Goal: Task Accomplishment & Management: Complete application form

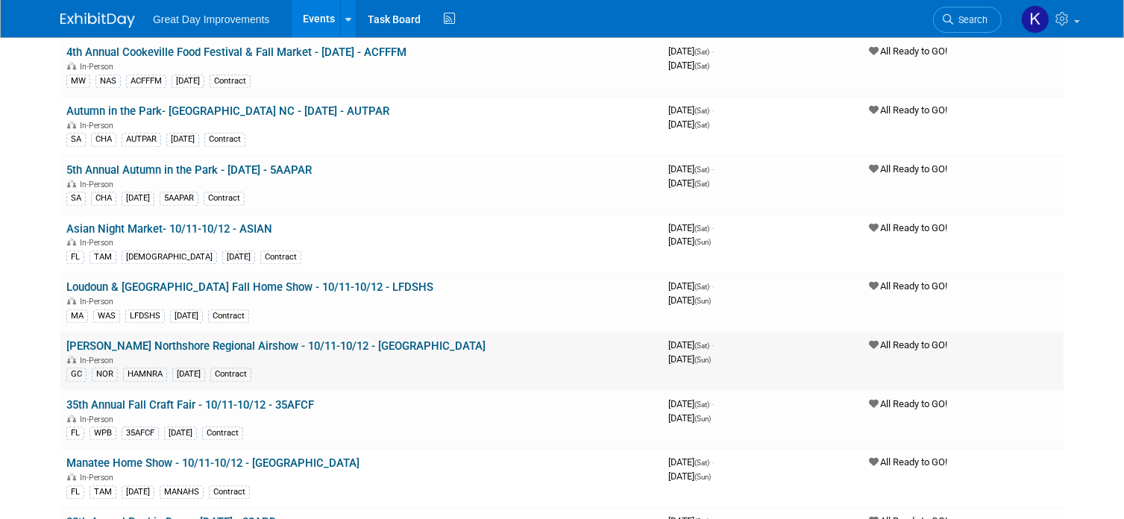
scroll to position [3951, 0]
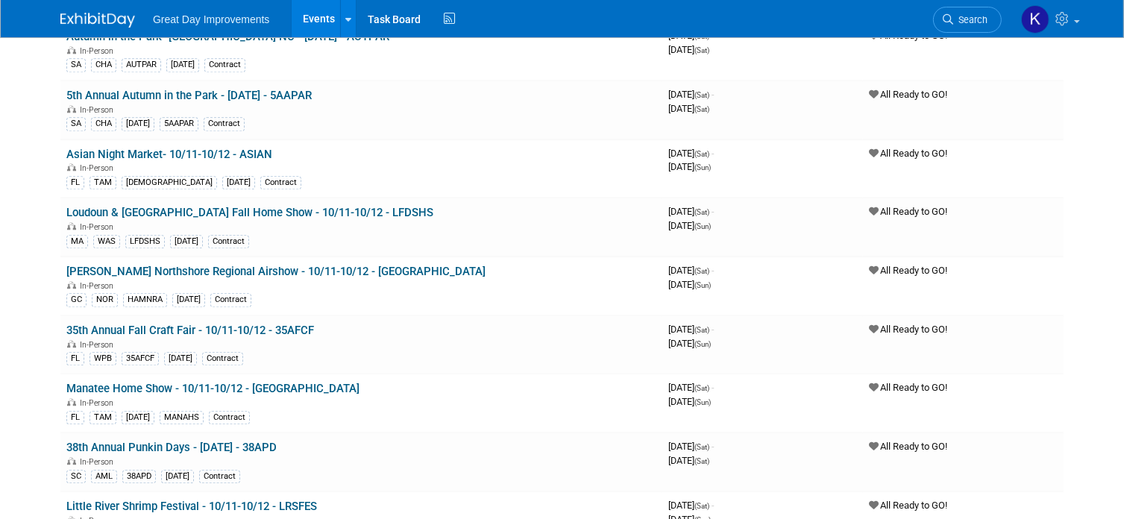
click at [966, 23] on span "Search" at bounding box center [970, 19] width 34 height 11
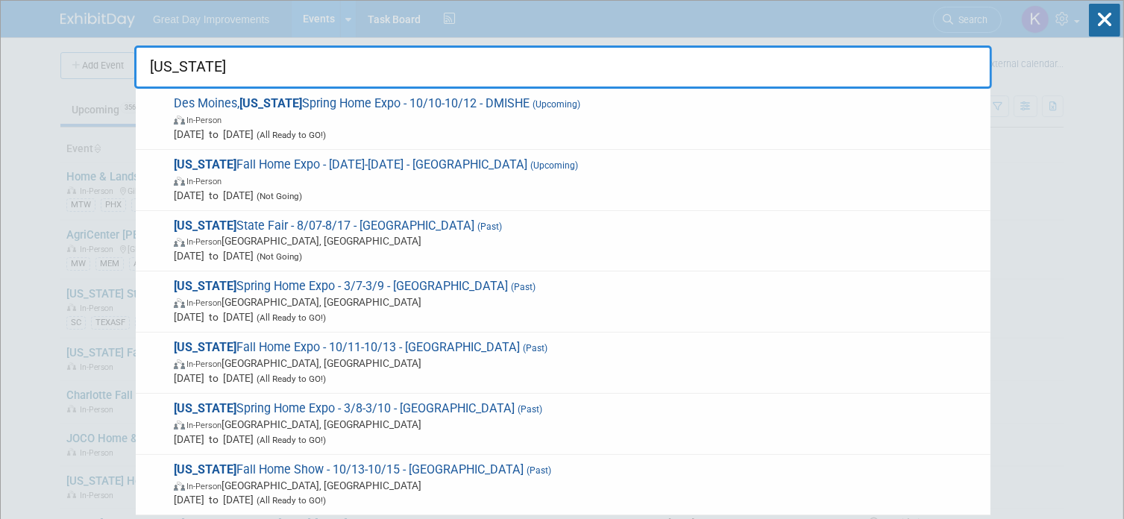
drag, startPoint x: 522, startPoint y: 253, endPoint x: 500, endPoint y: 218, distance: 41.2
click at [512, 255] on span "[DATE] to [DATE] (Not Going)" at bounding box center [578, 255] width 809 height 15
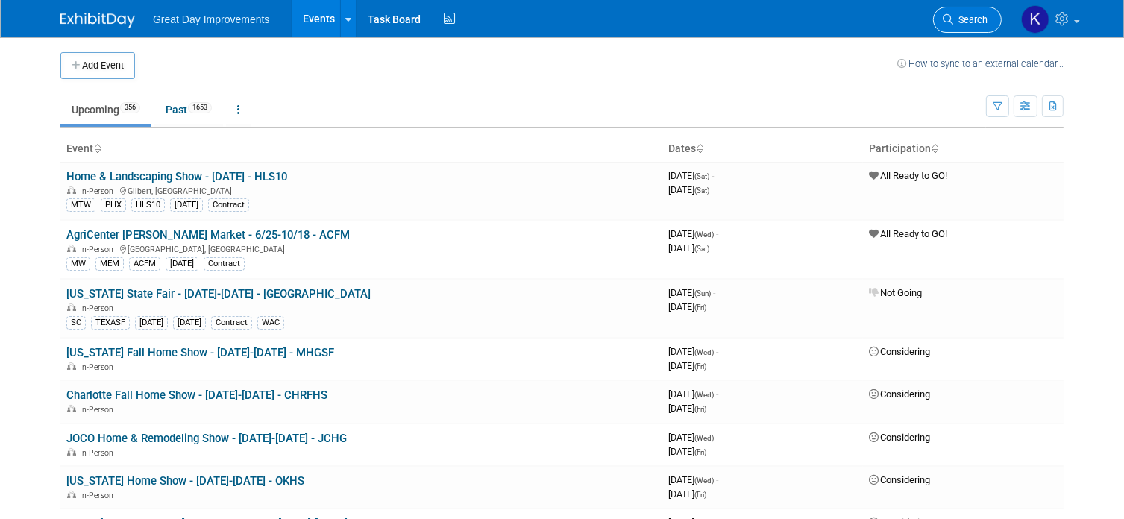
click at [959, 25] on link "Search" at bounding box center [967, 20] width 69 height 26
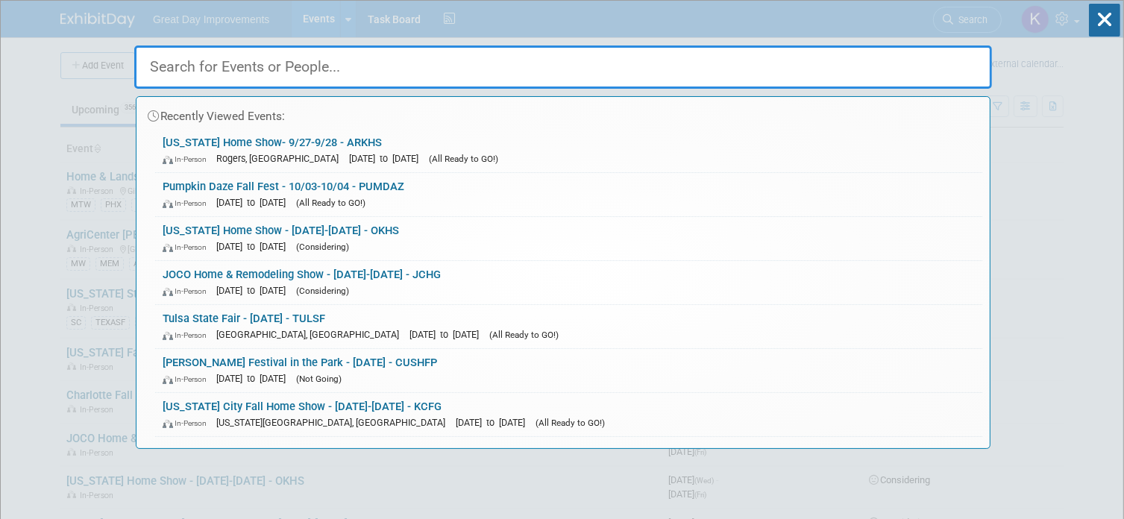
click at [325, 64] on input "text" at bounding box center [562, 66] width 857 height 43
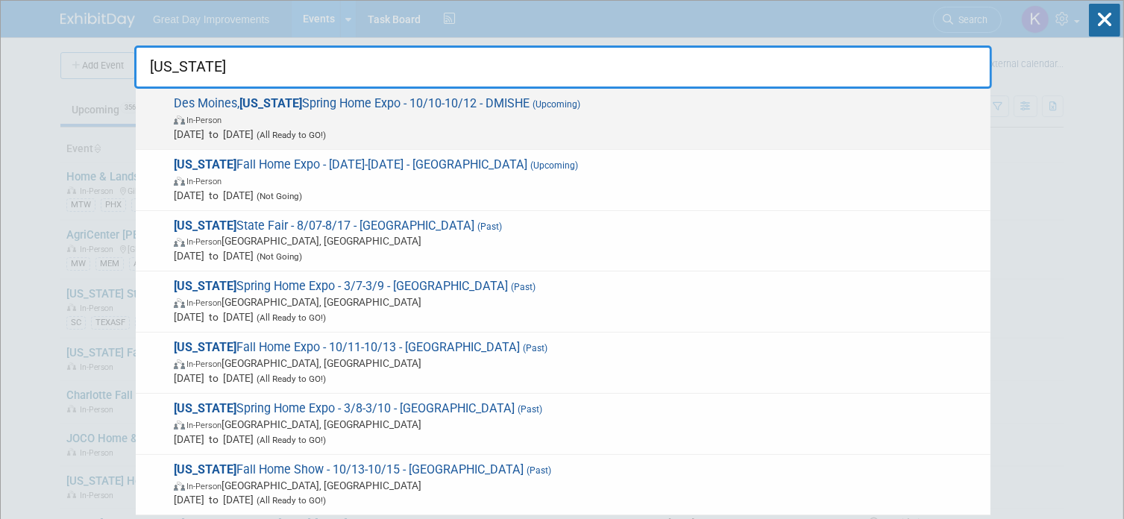
type input "[US_STATE]"
click at [319, 113] on span "In-Person" at bounding box center [578, 119] width 809 height 15
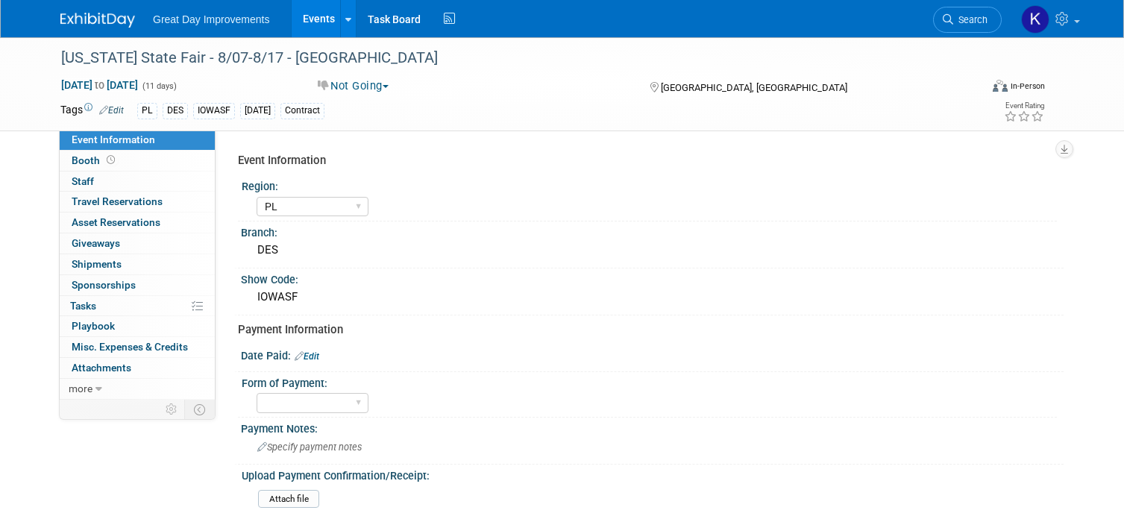
select select "PL"
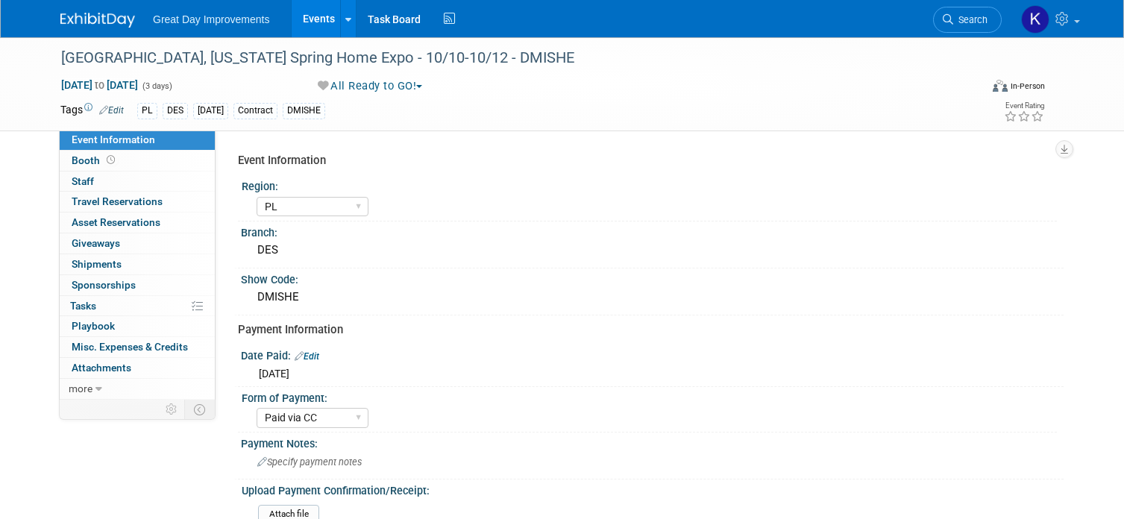
select select "PL"
select select "Paid via CC"
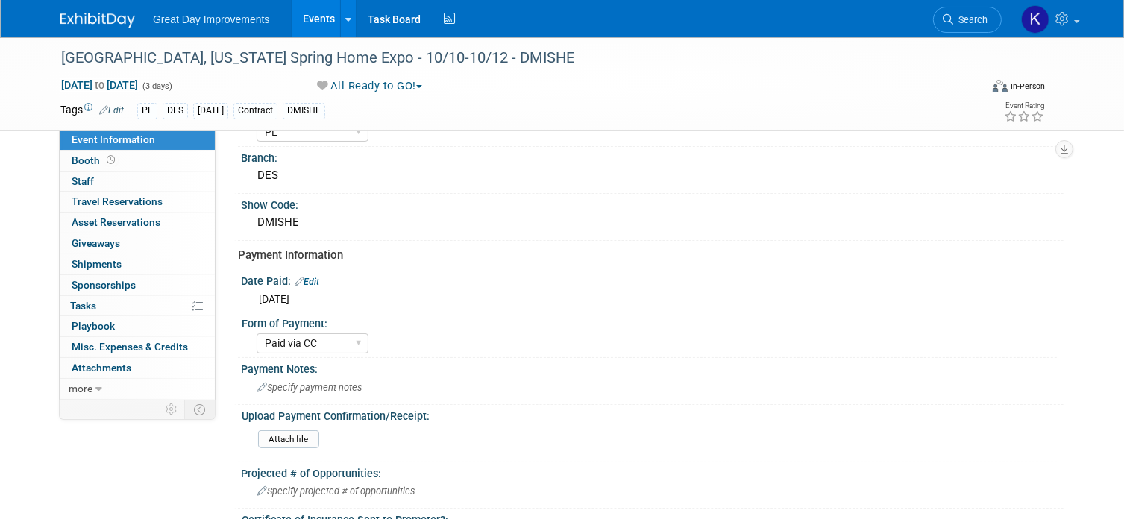
scroll to position [149, 0]
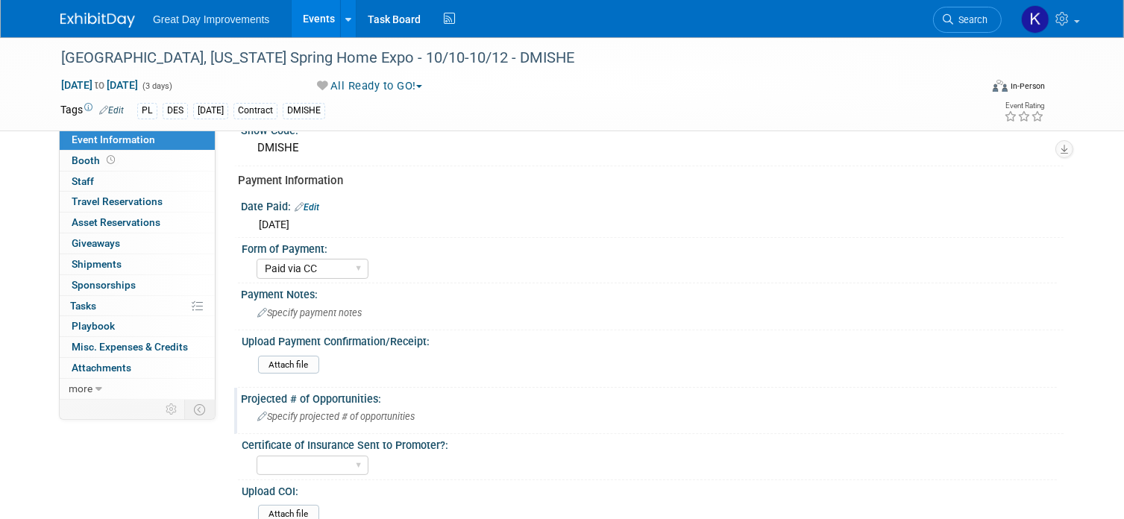
click at [410, 417] on span "Specify projected # of opportunities" at bounding box center [335, 416] width 157 height 11
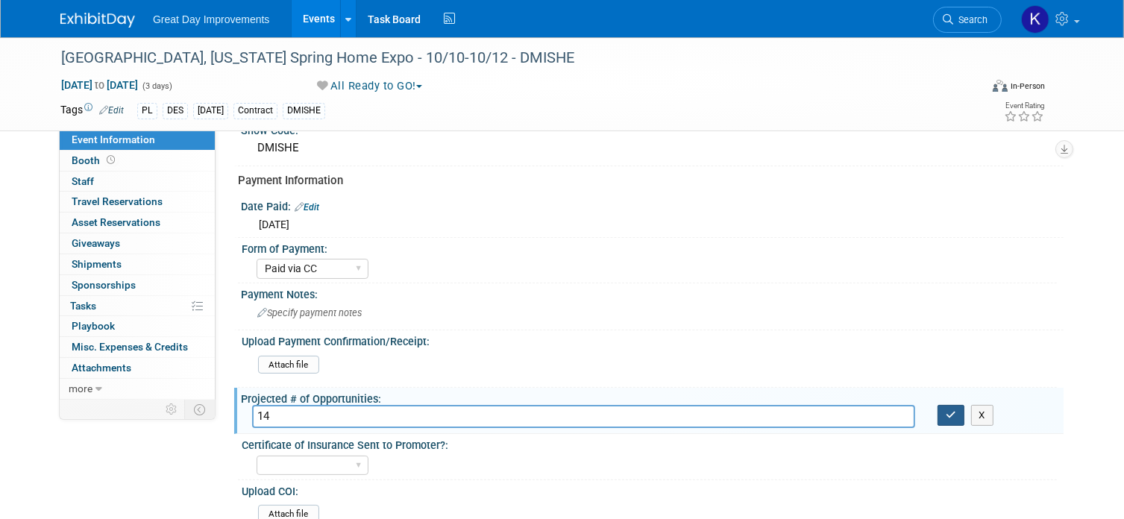
type input "14"
click at [947, 412] on icon "button" at bounding box center [950, 415] width 10 height 10
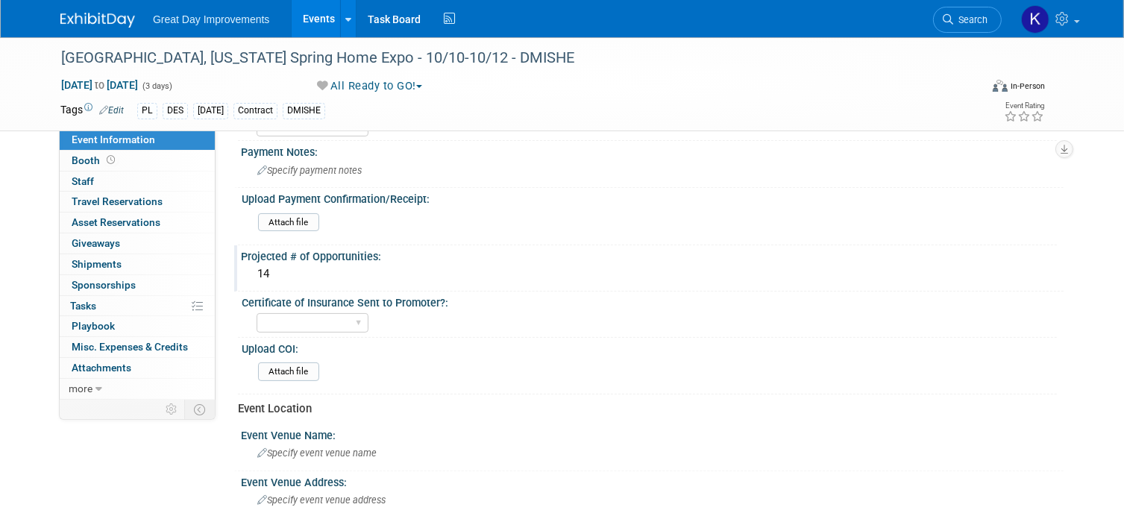
scroll to position [298, 0]
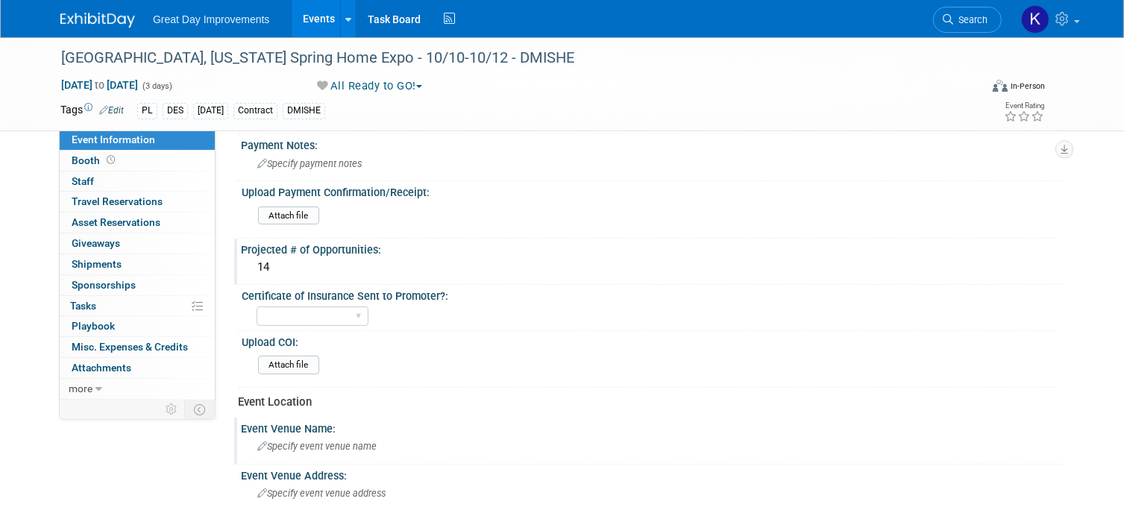
click at [274, 441] on span "Specify event venue name" at bounding box center [316, 446] width 119 height 11
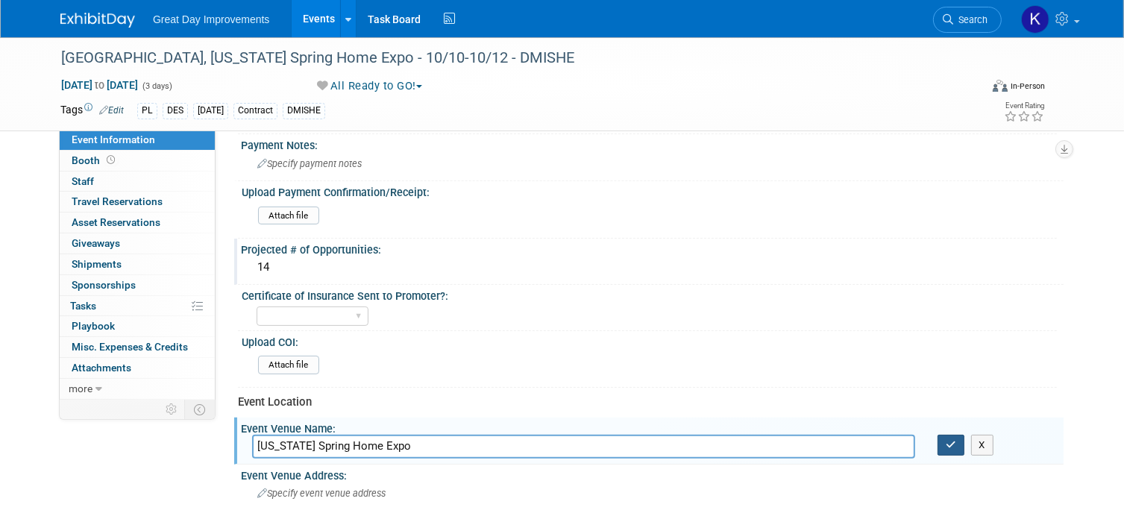
type input "Iowa Spring Home Expo"
click at [945, 444] on button "button" at bounding box center [950, 445] width 27 height 21
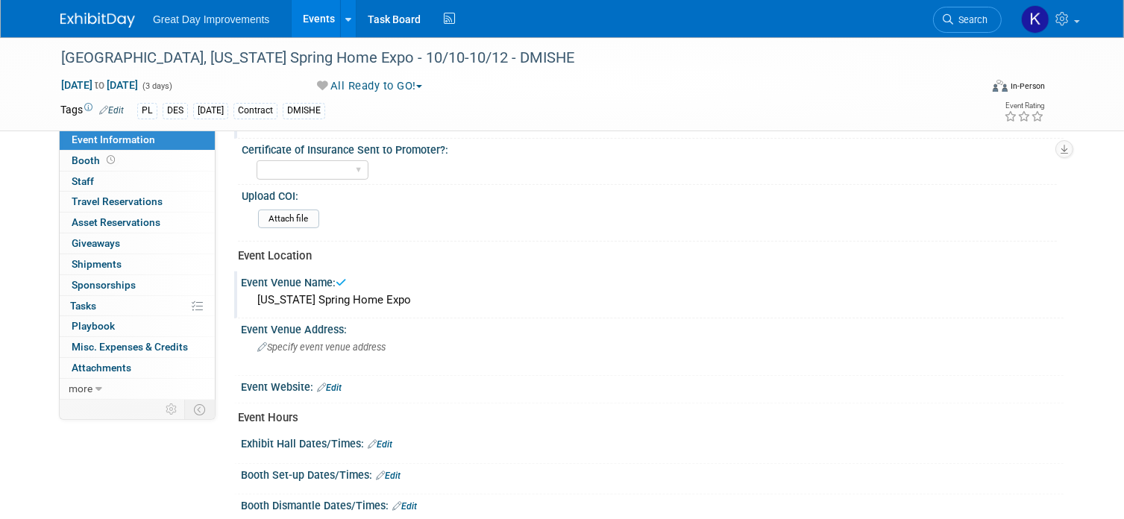
scroll to position [447, 0]
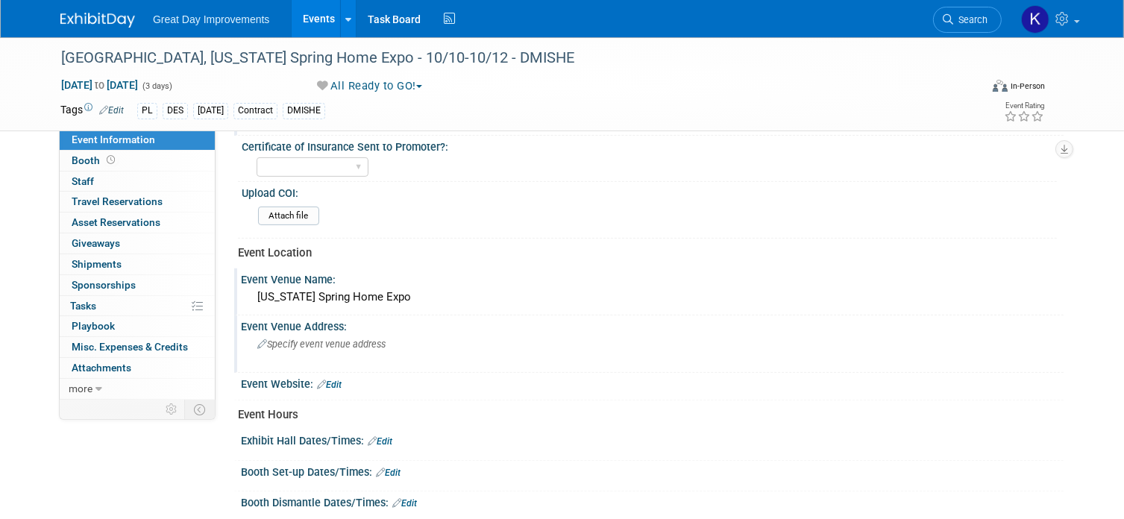
click at [308, 342] on span "Specify event venue address" at bounding box center [321, 343] width 128 height 11
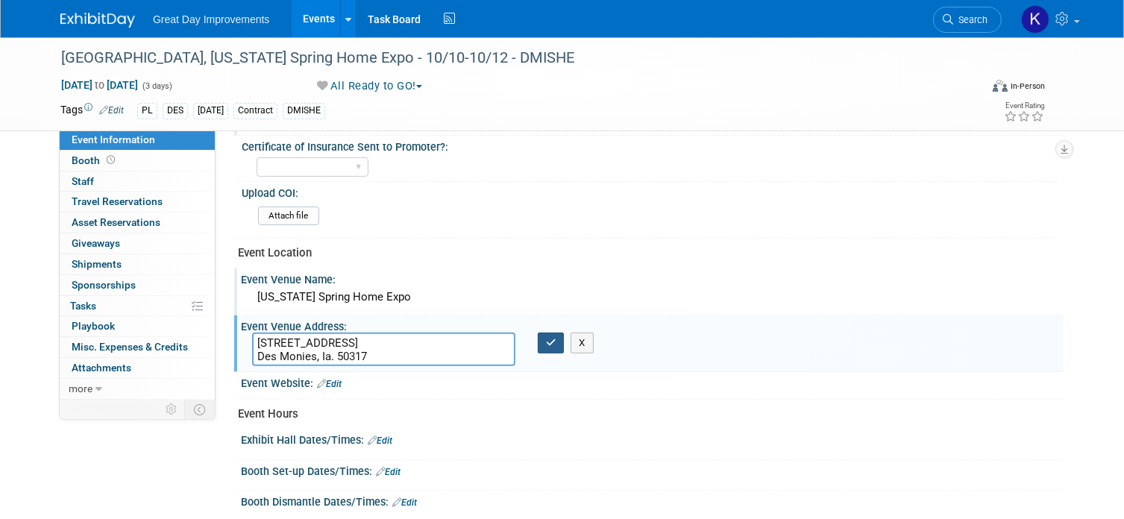
type textarea "3000 E. Grand Ave. Des Monies, Ia. 50317"
click at [543, 341] on button "button" at bounding box center [551, 343] width 27 height 21
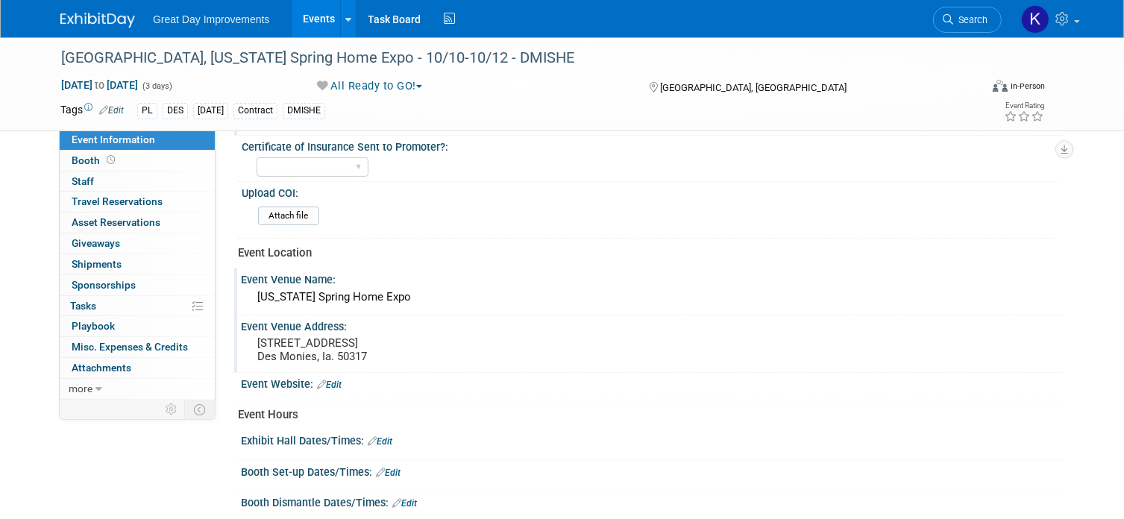
click at [328, 379] on link "Edit" at bounding box center [329, 384] width 25 height 10
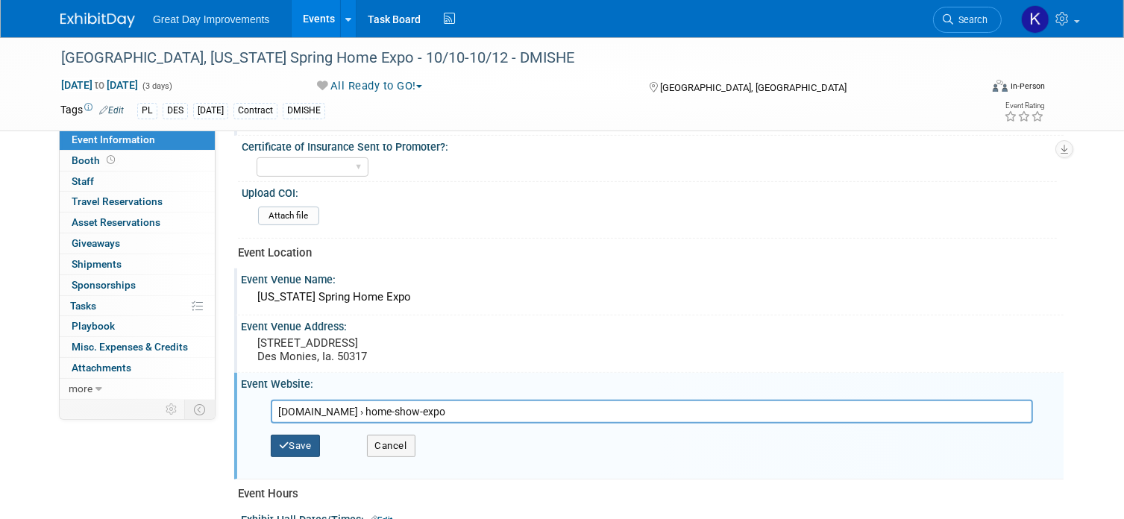
click at [287, 443] on icon "button" at bounding box center [284, 446] width 10 height 10
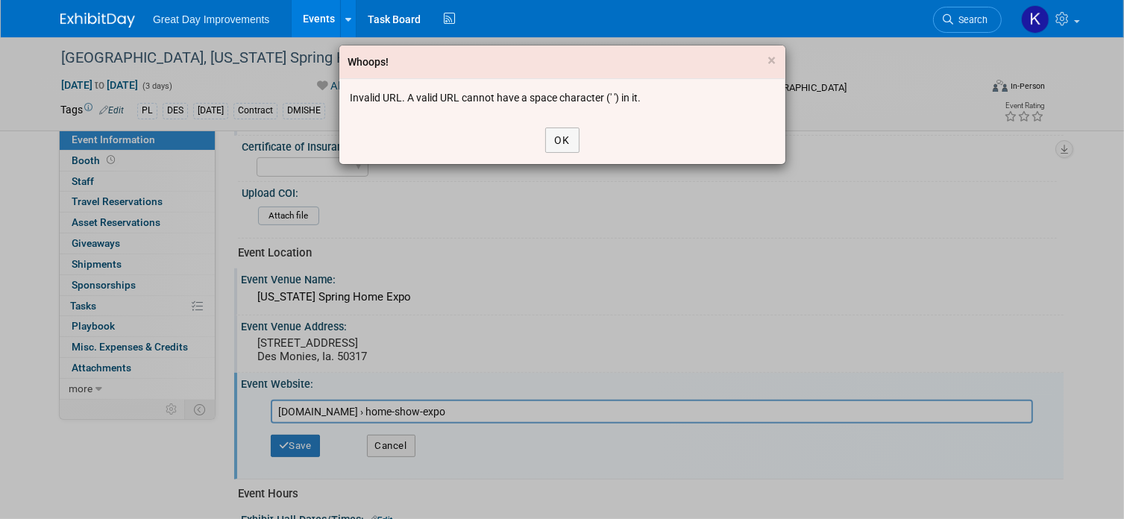
click at [455, 402] on div "Whoops! × Invalid URL. A valid URL cannot have a space character (' ') in it. OK" at bounding box center [562, 259] width 1124 height 519
click at [567, 133] on button "OK" at bounding box center [562, 139] width 34 height 25
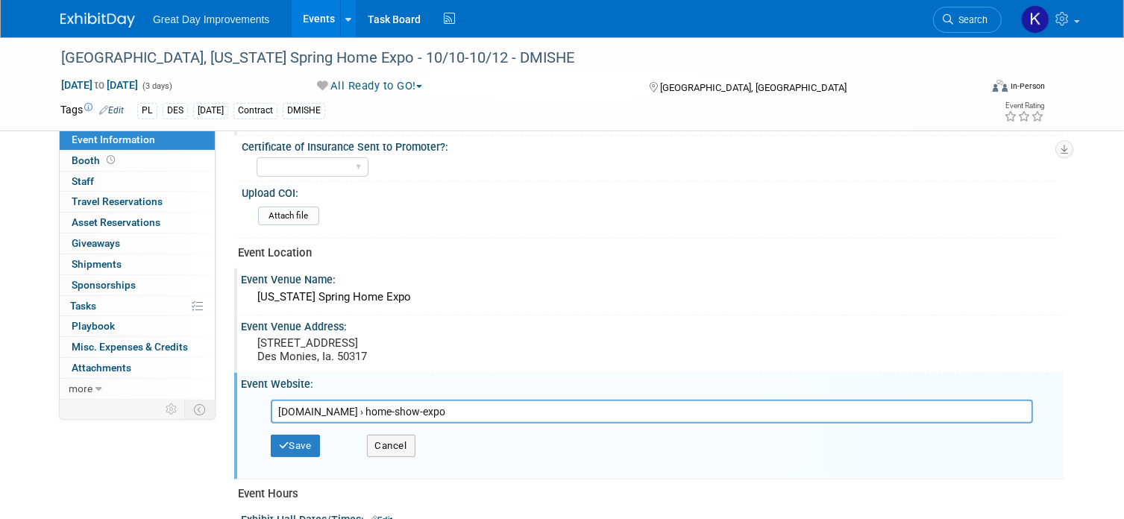
click at [450, 406] on input "www.dsmhba.com › home-show-expo" at bounding box center [652, 412] width 762 height 24
type input "www.dsmhba.com › home-show-expo.com"
click at [288, 445] on button "Save" at bounding box center [295, 446] width 49 height 22
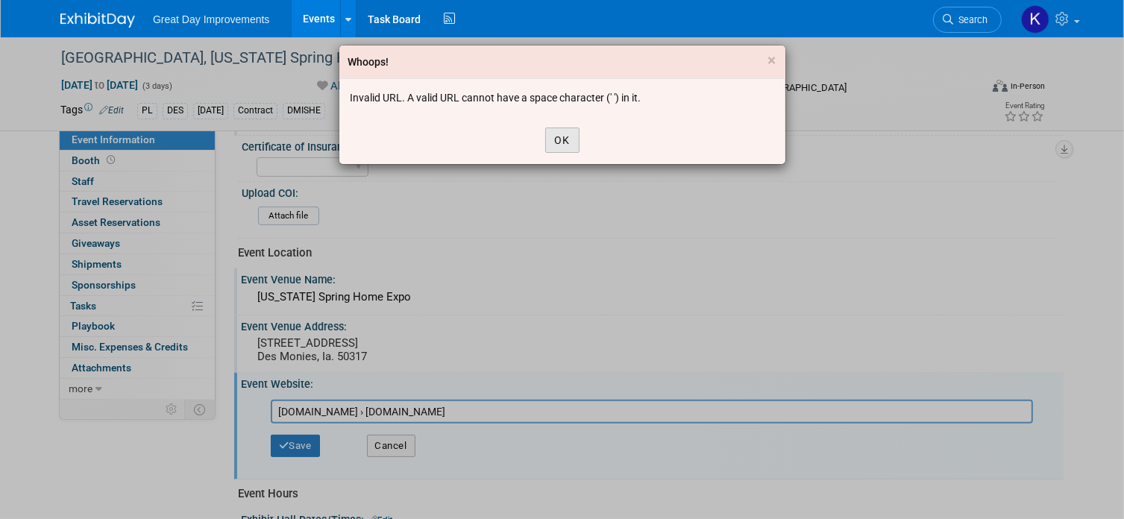
click at [561, 140] on button "OK" at bounding box center [562, 139] width 34 height 25
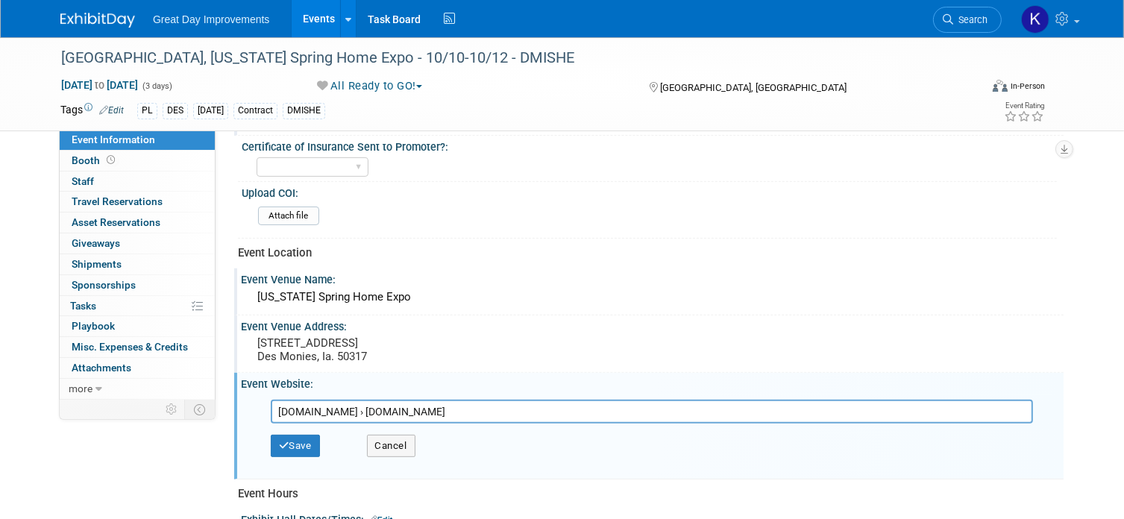
drag, startPoint x: 490, startPoint y: 411, endPoint x: 224, endPoint y: 412, distance: 266.2
click at [224, 412] on div "Event Information Event Info Booth Booth 0 Staff 0 Staff 0 Travel Reservations …" at bounding box center [561, 96] width 1025 height 1012
type input "www.iowahomeexpo.com"
click at [288, 441] on button "Save" at bounding box center [295, 446] width 49 height 22
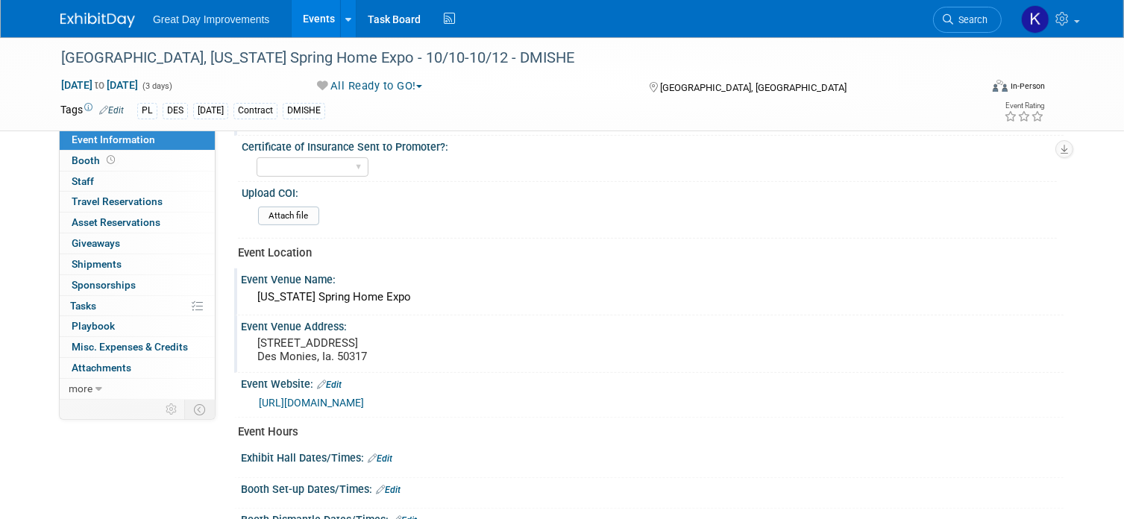
click at [392, 453] on link "Edit" at bounding box center [380, 458] width 25 height 10
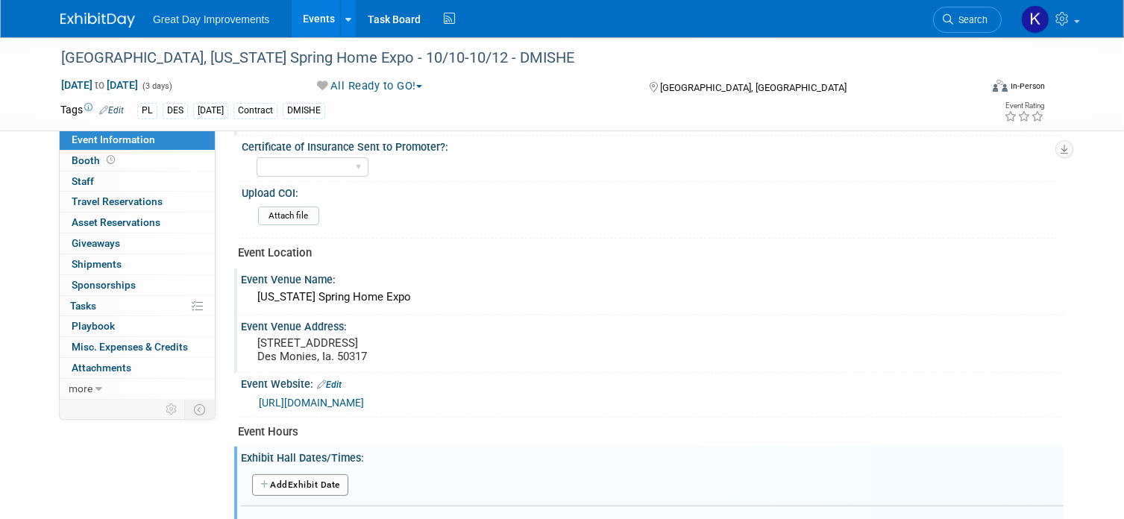
click at [335, 479] on button "Add Another Exhibit Date" at bounding box center [300, 485] width 96 height 22
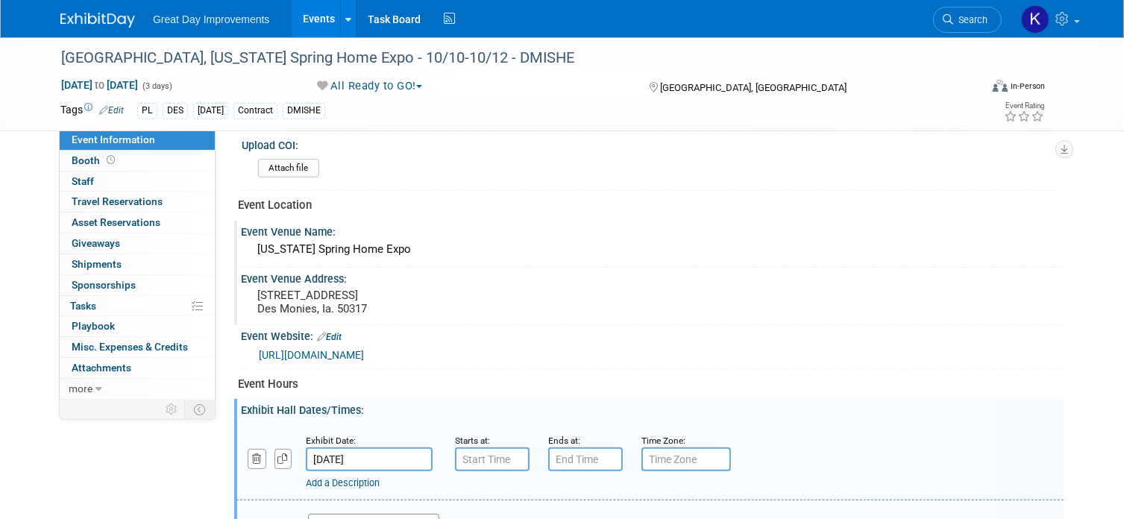
scroll to position [522, 0]
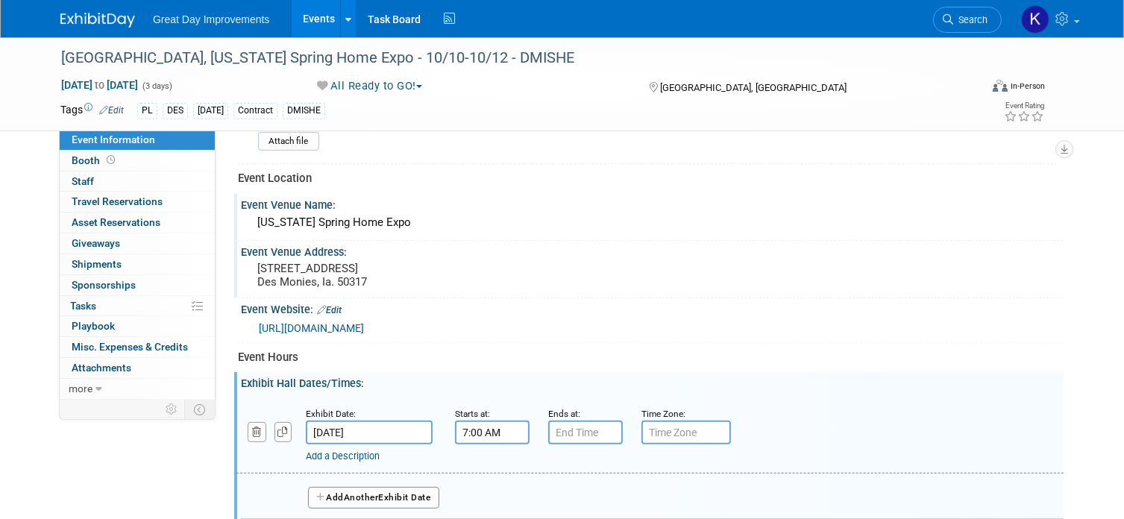
click at [513, 429] on input "7:00 AM" at bounding box center [492, 432] width 75 height 24
type input "7"
type input "12:00 PM"
click at [569, 432] on input "7:00 PM" at bounding box center [585, 432] width 75 height 24
click at [566, 429] on input "0 PM" at bounding box center [585, 432] width 75 height 24
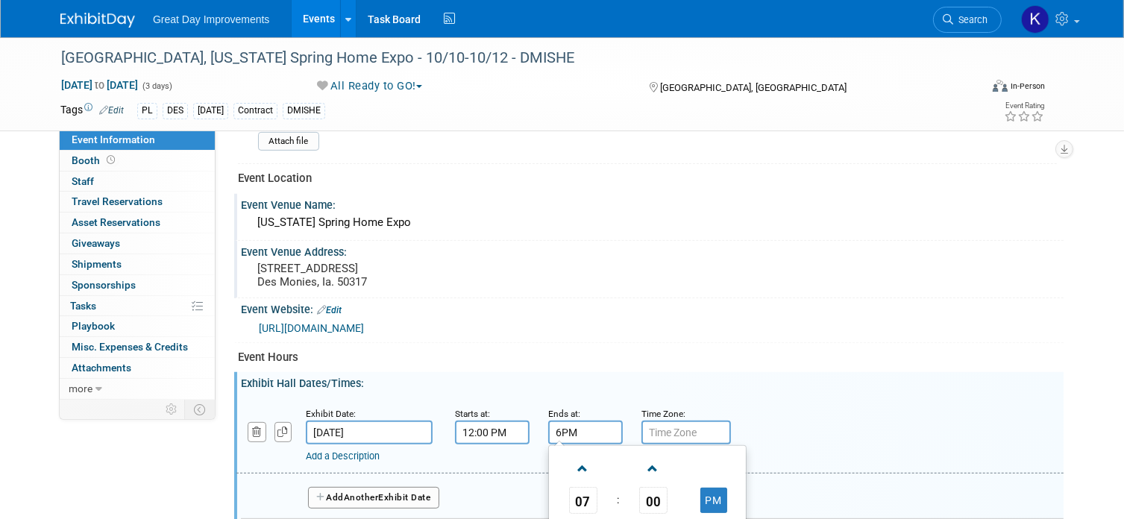
type input "6:00 PM"
click at [630, 397] on div "Exhibit Date: Oct 10, 2025 Starts at: 12:00 PM Ends at: 6:00 PM Time Zone: Appl…" at bounding box center [649, 435] width 827 height 76
click at [379, 492] on span "Another" at bounding box center [361, 497] width 35 height 10
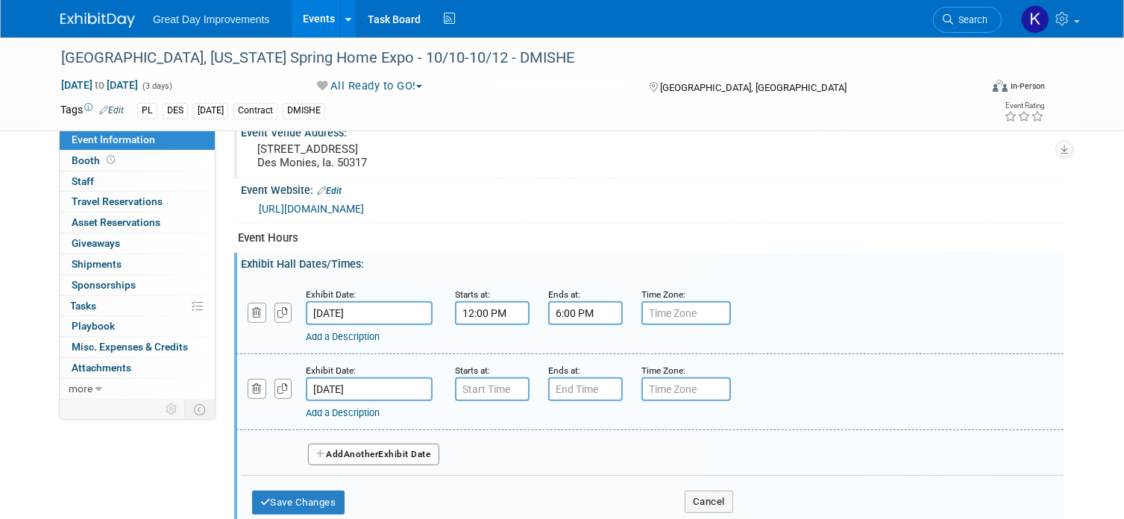
scroll to position [671, 0]
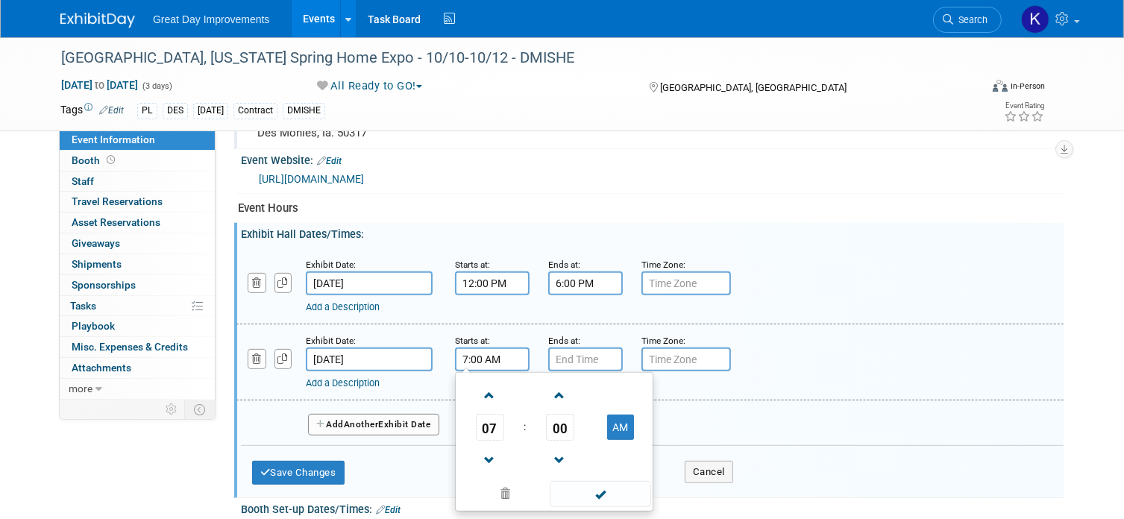
click at [473, 354] on input "7:00 AM" at bounding box center [492, 359] width 75 height 24
type input "10:00 AM"
click at [570, 347] on input "7:00 PM" at bounding box center [585, 359] width 75 height 24
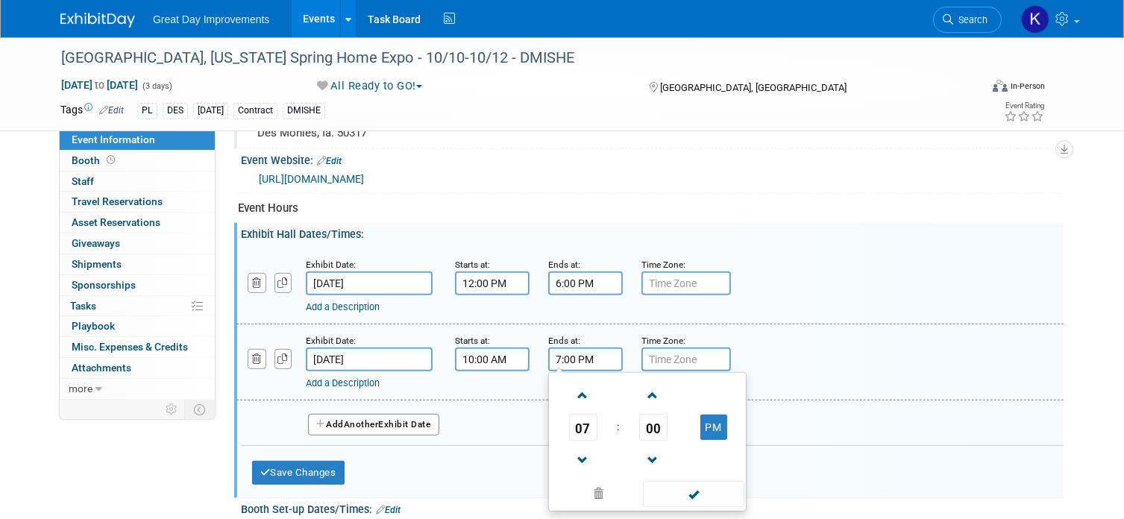
click at [564, 354] on input "7:00 PM" at bounding box center [585, 359] width 75 height 24
type input "5:00 PM"
click at [827, 400] on div "Add Another Exhibit Date" at bounding box center [652, 420] width 822 height 40
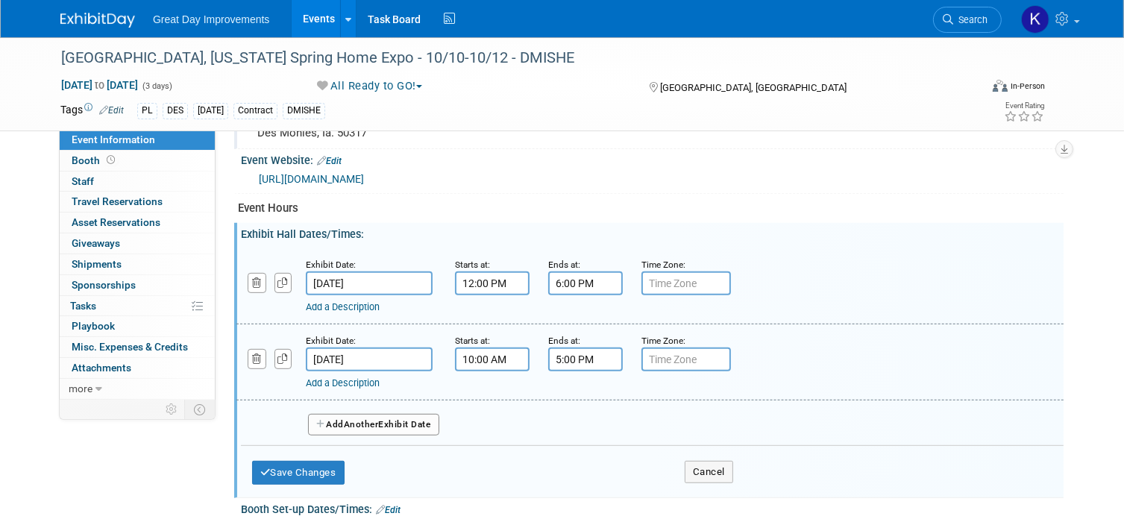
click at [388, 417] on button "Add Another Exhibit Date" at bounding box center [373, 425] width 131 height 22
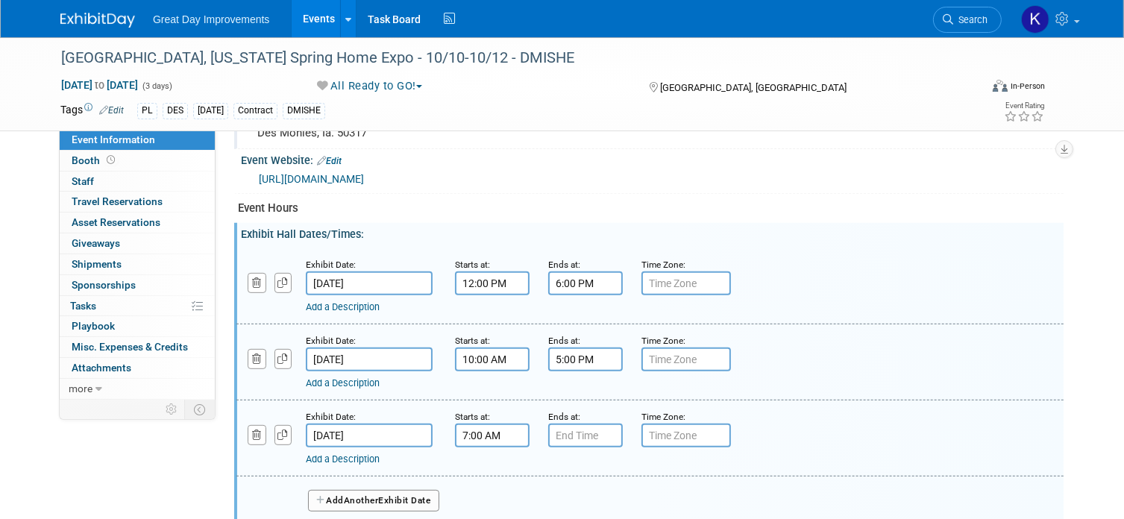
click at [477, 423] on input "7:00 AM" at bounding box center [492, 435] width 75 height 24
click at [468, 428] on input "7:00 AM" at bounding box center [492, 435] width 75 height 24
type input "11:00 AM"
click at [555, 425] on input "7:00 PM" at bounding box center [585, 435] width 75 height 24
click at [561, 430] on input "7:00 PM" at bounding box center [585, 435] width 75 height 24
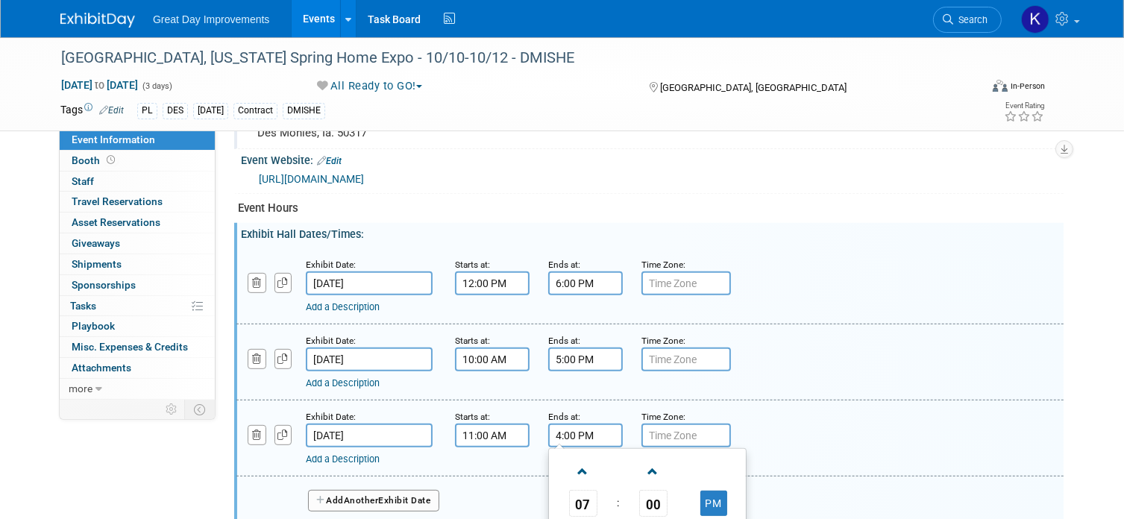
type input "4:00 PM"
click at [809, 447] on div "Add a Description Description:" at bounding box center [614, 456] width 616 height 19
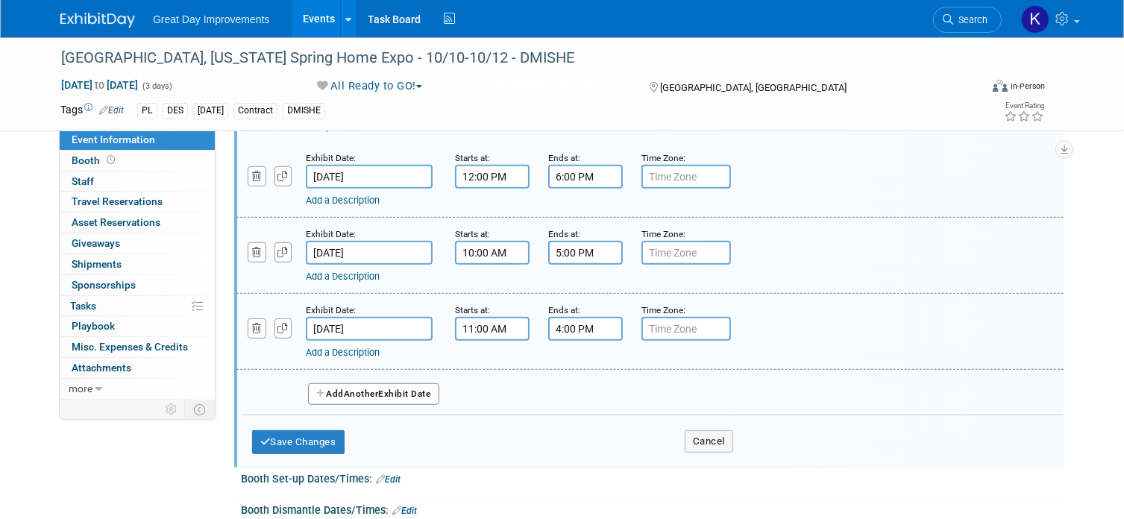
scroll to position [939, 0]
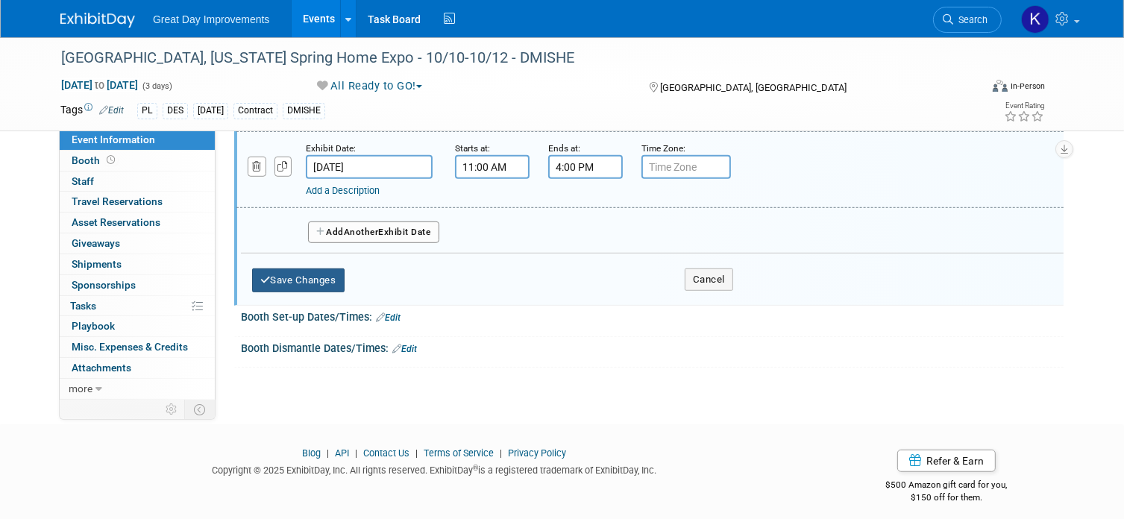
click at [288, 272] on button "Save Changes" at bounding box center [298, 280] width 92 height 24
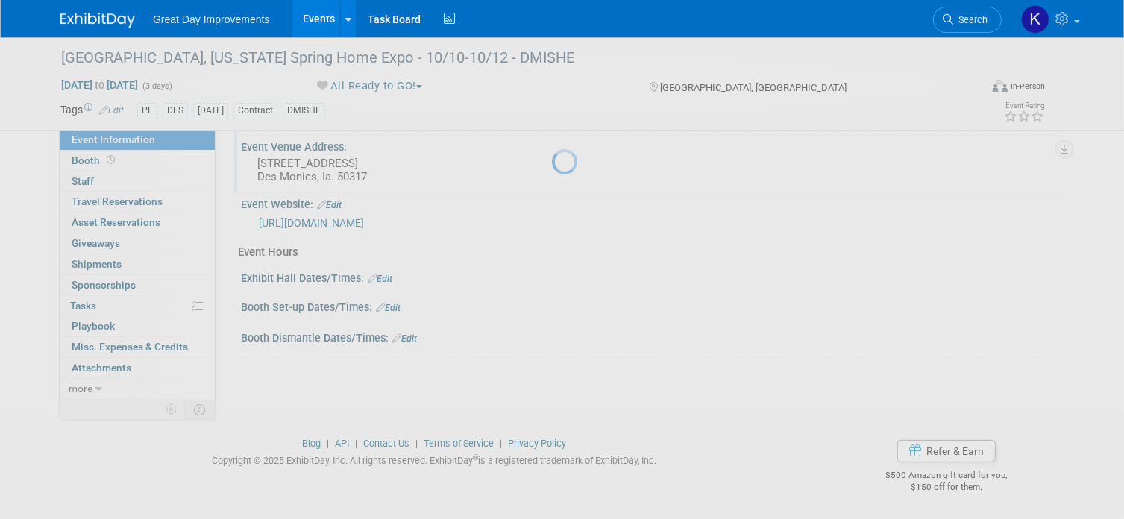
scroll to position [620, 0]
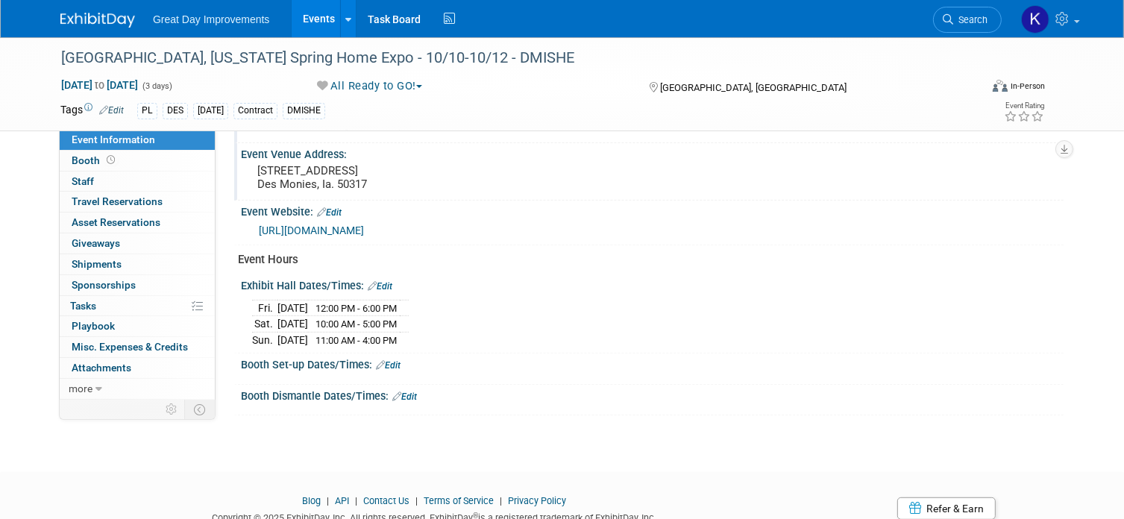
click at [338, 207] on link "Edit" at bounding box center [329, 212] width 25 height 10
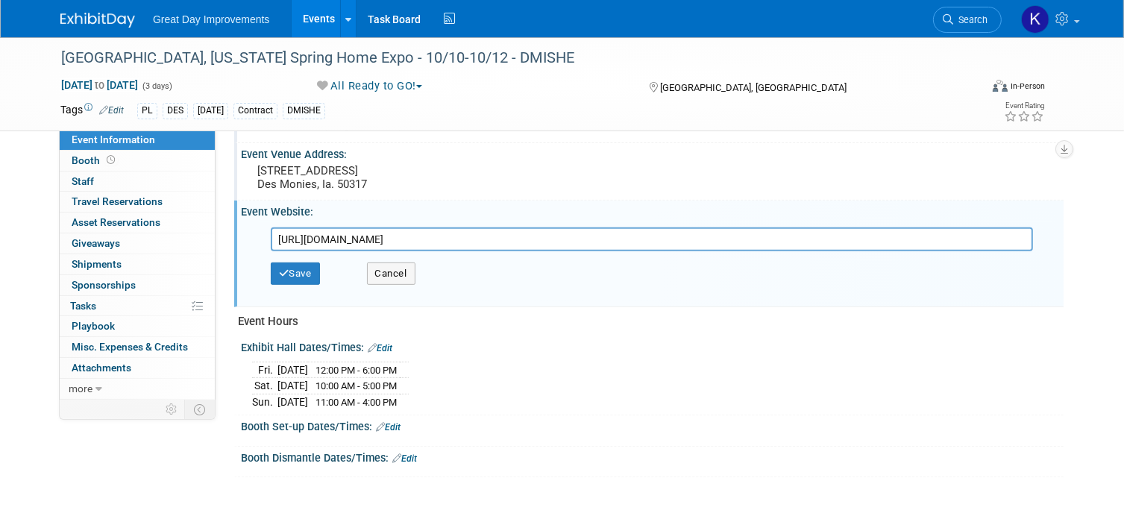
click at [448, 235] on input "http://www.iowahomeexpo.com" at bounding box center [652, 239] width 762 height 24
click at [300, 262] on button "Save" at bounding box center [295, 273] width 49 height 22
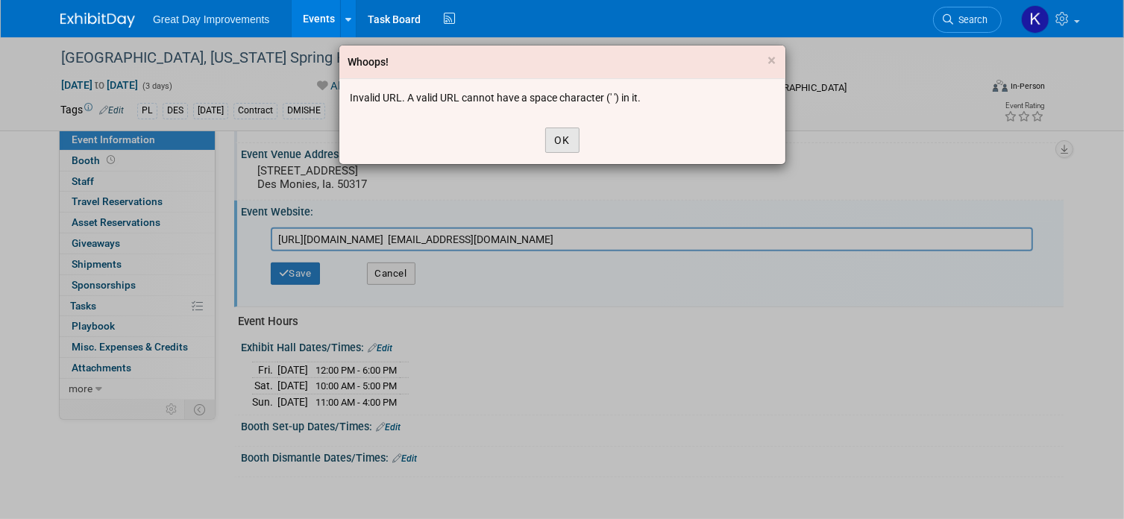
click at [567, 127] on button "OK" at bounding box center [562, 139] width 34 height 25
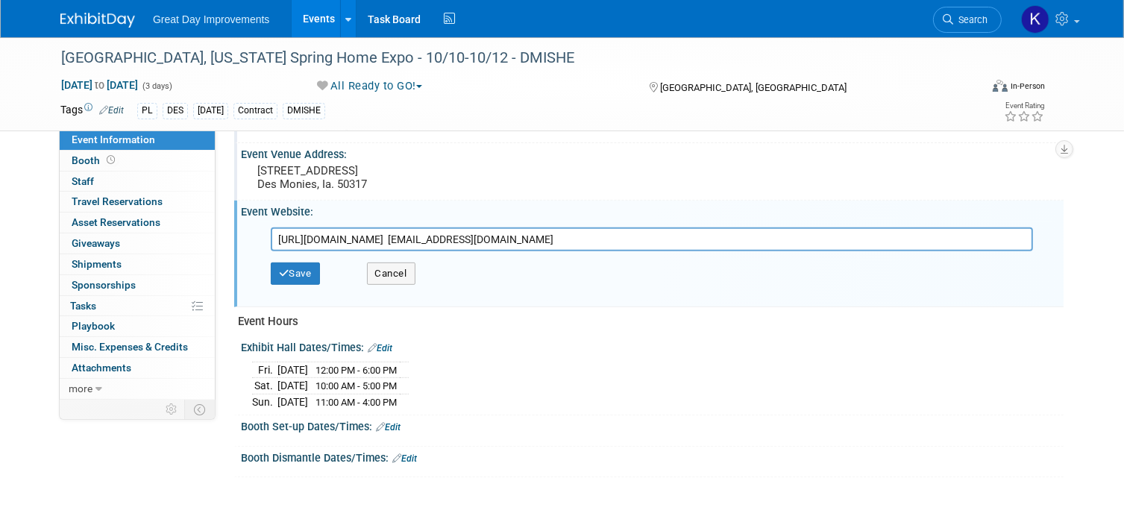
click at [600, 227] on input "http://www.iowahomeexpo.com info@nationwideexpos.com" at bounding box center [652, 239] width 762 height 24
type input "http://www.iowahomeexpo.com"
click at [310, 266] on button "Save" at bounding box center [295, 273] width 49 height 22
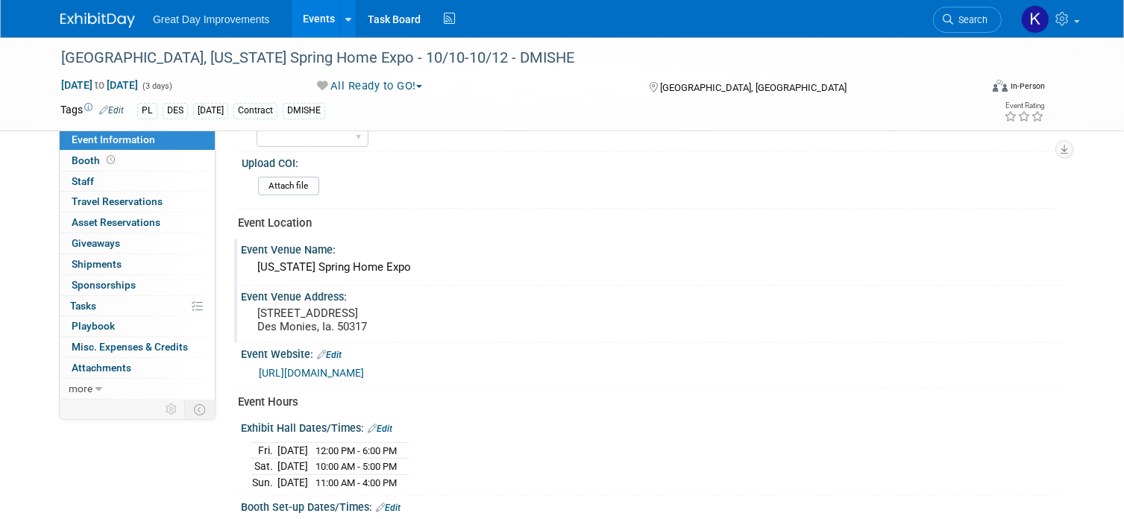
scroll to position [552, 0]
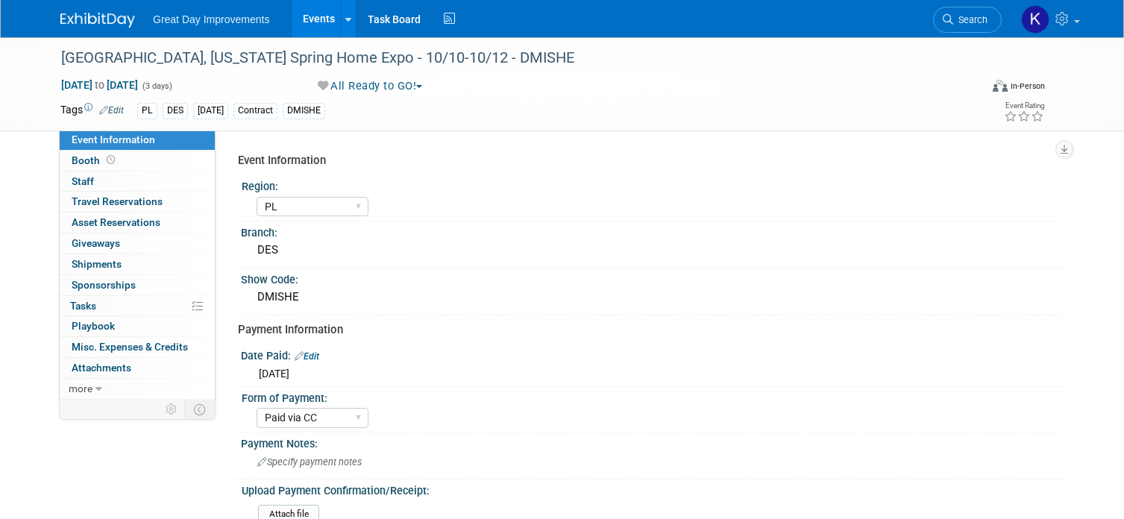
select select "PL"
select select "Paid via CC"
